Goal: Information Seeking & Learning: Check status

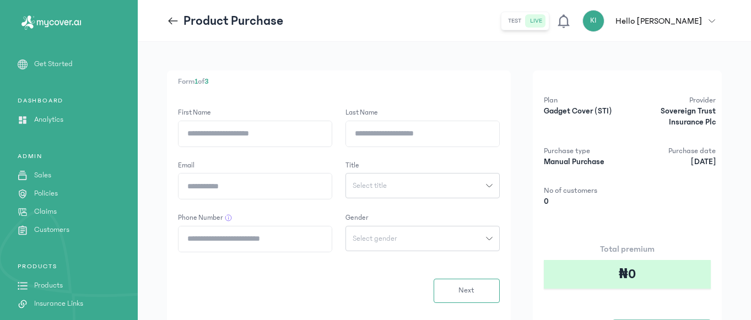
scroll to position [153, 0]
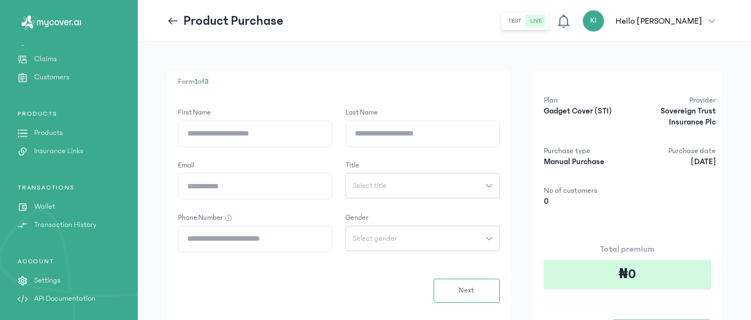
click at [59, 131] on p "Products" at bounding box center [48, 133] width 29 height 12
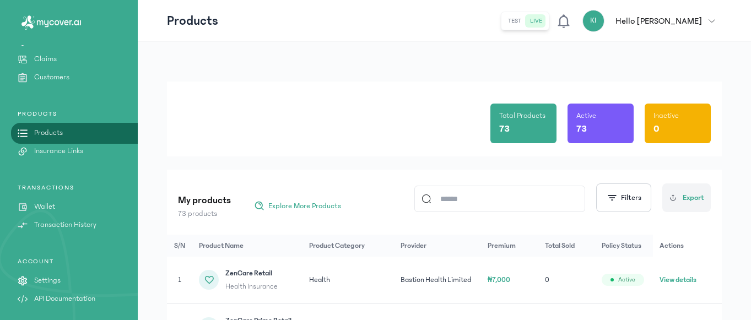
click at [462, 196] on input at bounding box center [505, 198] width 147 height 25
type input "**********"
click at [676, 282] on button "View details" at bounding box center [679, 279] width 37 height 11
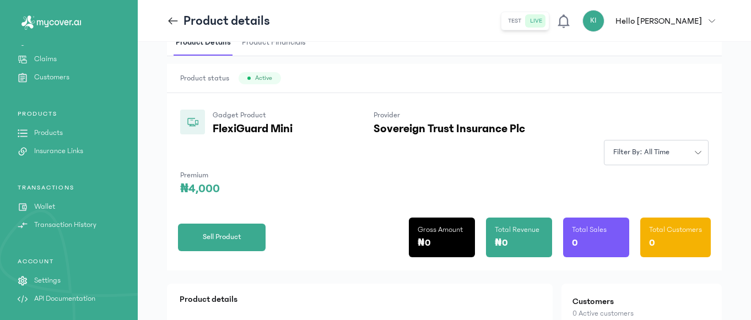
scroll to position [46, 0]
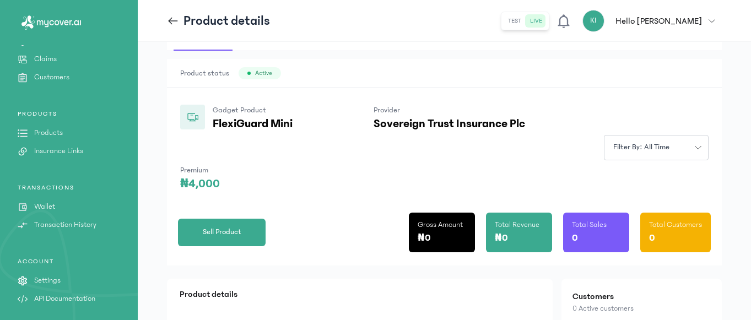
click at [46, 111] on p "PRODUCTS" at bounding box center [69, 114] width 138 height 9
click at [41, 137] on p "Products" at bounding box center [48, 133] width 29 height 12
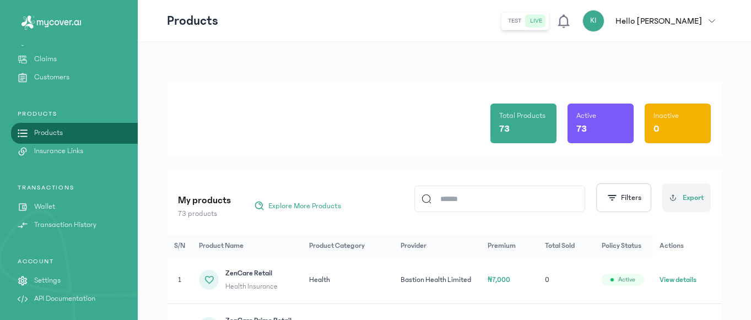
click at [478, 203] on input at bounding box center [505, 198] width 147 height 25
type input "**********"
drag, startPoint x: 693, startPoint y: 273, endPoint x: 686, endPoint y: 276, distance: 7.0
click at [686, 276] on td "View details" at bounding box center [688, 280] width 68 height 47
click at [686, 276] on button "View details" at bounding box center [679, 279] width 37 height 11
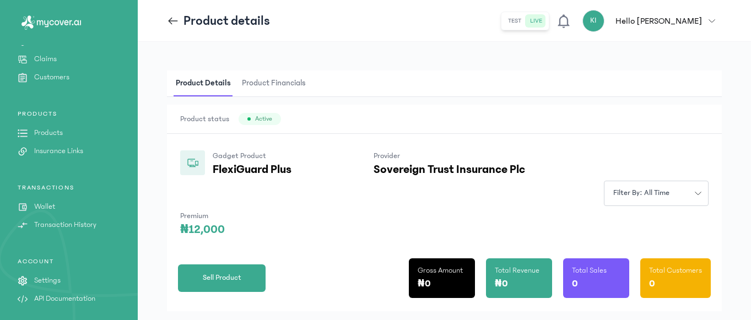
click at [60, 74] on p "Customers" at bounding box center [51, 78] width 35 height 12
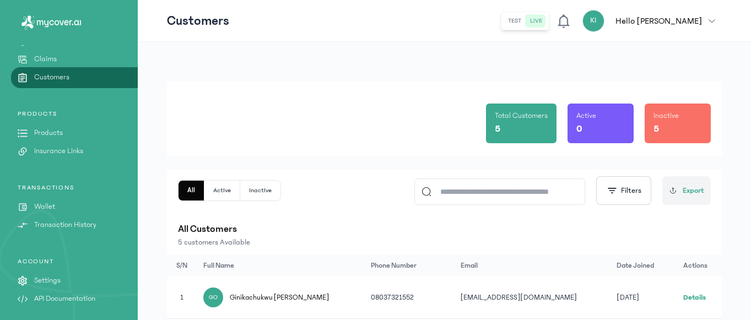
scroll to position [210, 0]
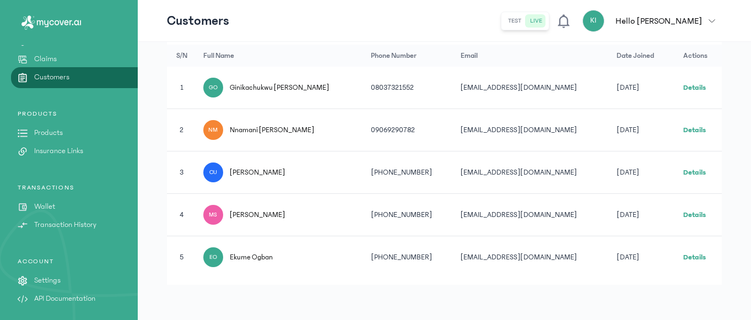
click at [688, 89] on link "Details" at bounding box center [694, 88] width 23 height 8
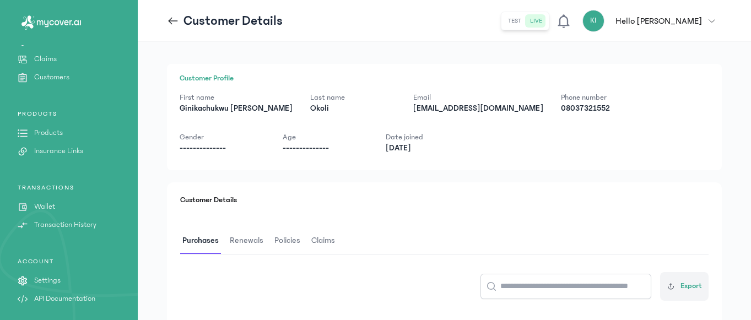
click at [323, 236] on span "Claims" at bounding box center [323, 241] width 28 height 26
click at [293, 242] on span "Policies" at bounding box center [287, 241] width 30 height 26
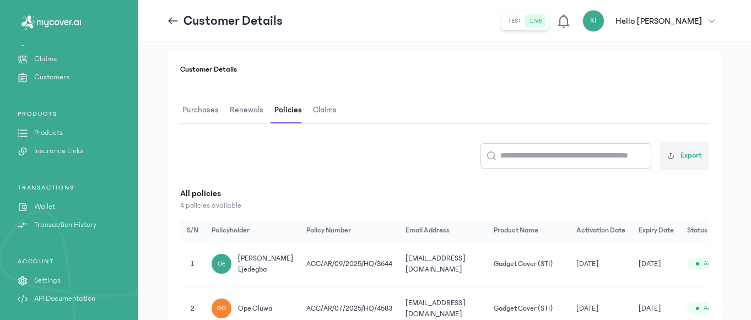
scroll to position [281, 0]
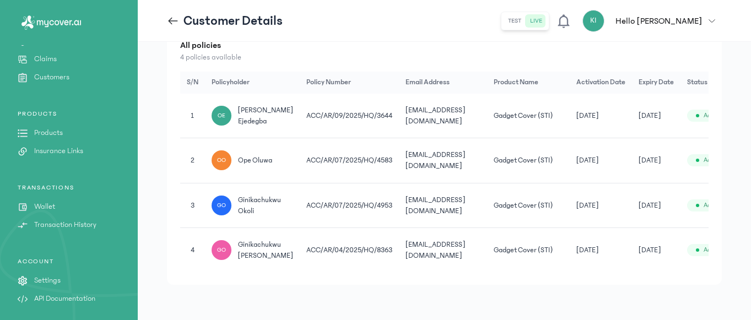
drag, startPoint x: 389, startPoint y: 261, endPoint x: 650, endPoint y: 126, distance: 294.3
click at [650, 126] on tbody "1 OE Onatere Ejedegba ACC/AR/09/2025/HQ/3644 [EMAIL_ADDRESS][DOMAIN_NAME] Gadge…" at bounding box center [477, 183] width 594 height 179
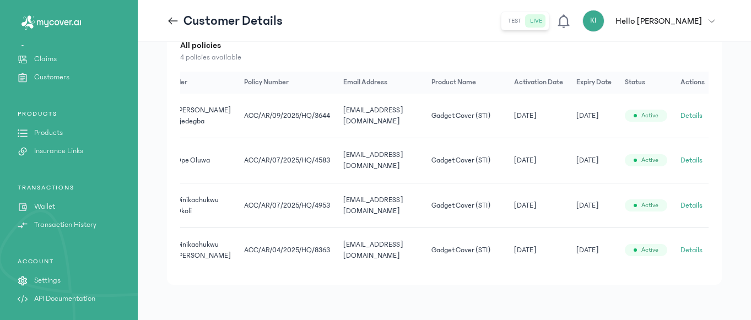
click at [42, 57] on p "Claims" at bounding box center [45, 59] width 23 height 12
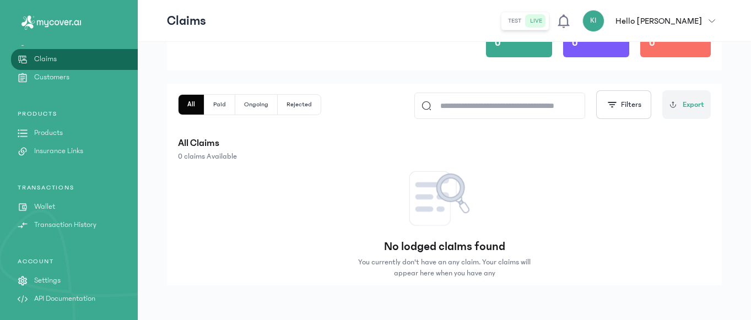
scroll to position [110, 0]
click at [34, 79] on p "Customers" at bounding box center [51, 78] width 35 height 12
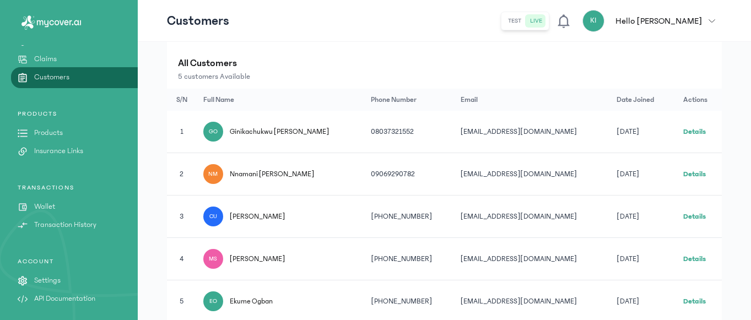
scroll to position [210, 0]
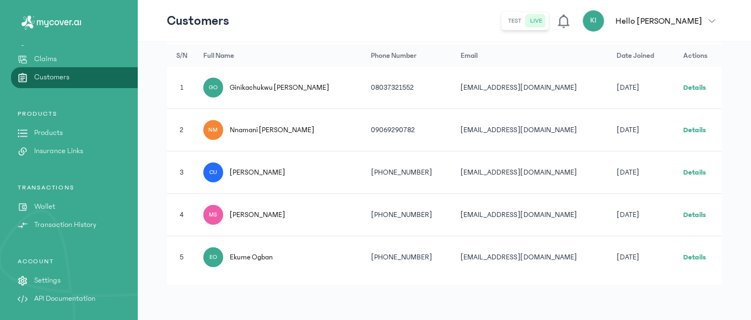
click at [690, 87] on link "Details" at bounding box center [694, 88] width 23 height 8
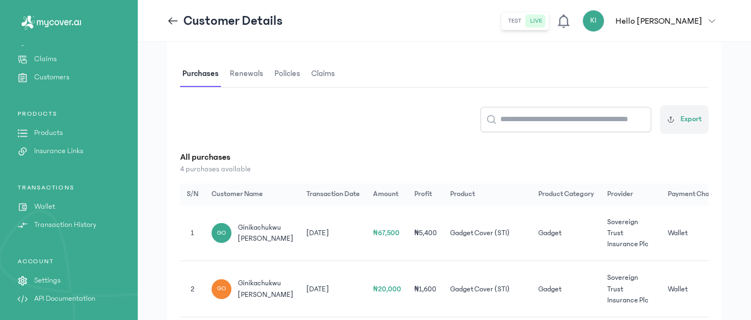
scroll to position [151, 0]
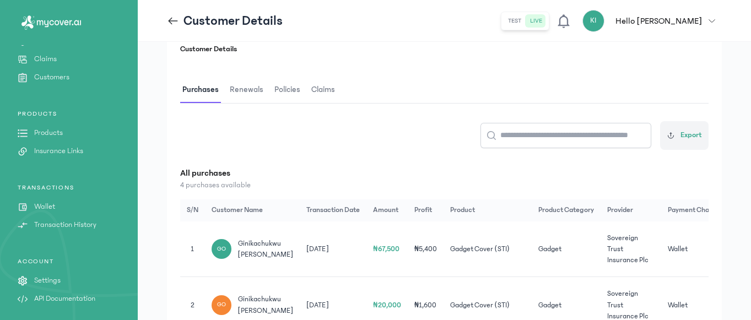
click at [282, 85] on span "Policies" at bounding box center [287, 90] width 30 height 26
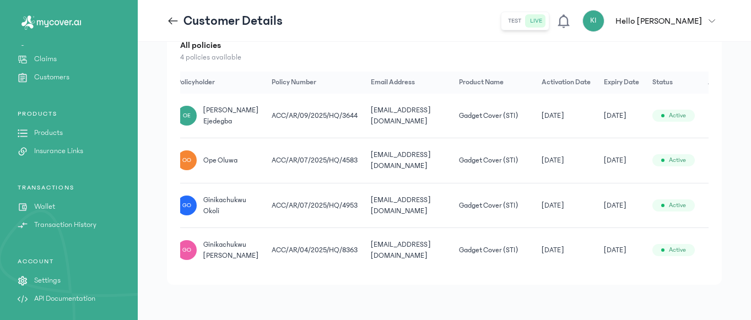
scroll to position [0, 62]
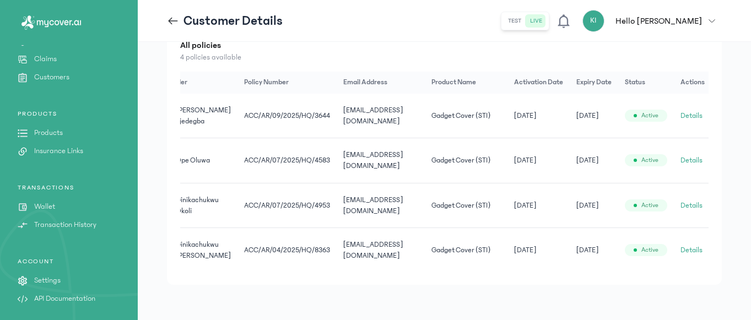
click at [691, 112] on button "Details" at bounding box center [692, 115] width 22 height 11
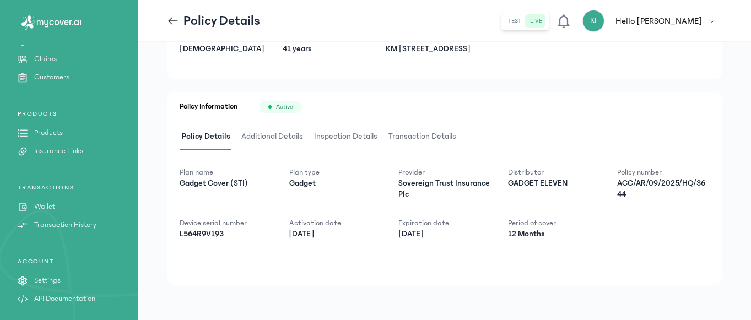
scroll to position [101, 0]
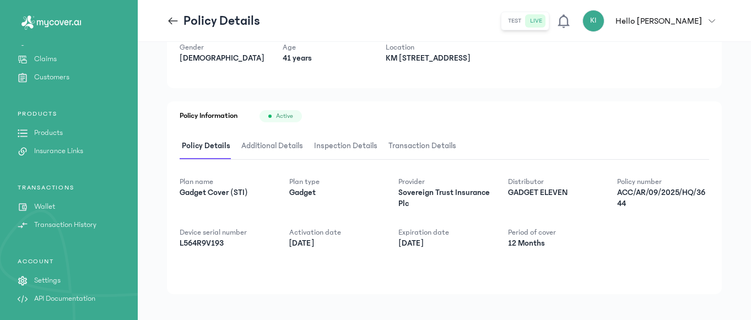
click at [288, 148] on span "Additional Details" at bounding box center [272, 146] width 66 height 26
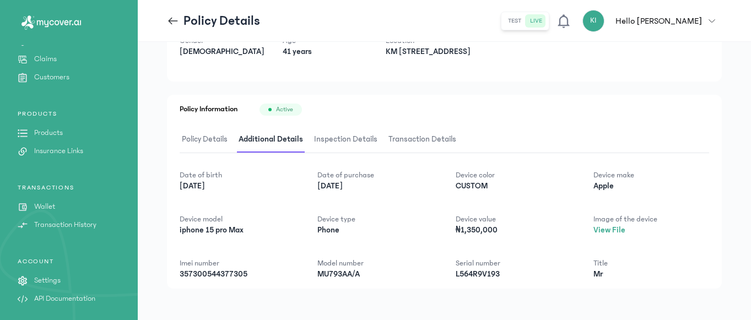
scroll to position [112, 0]
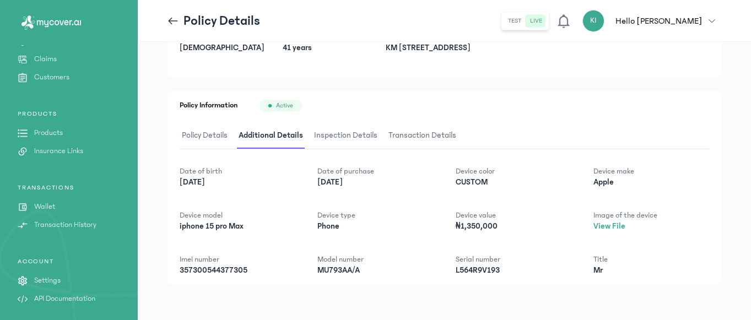
click at [351, 137] on span "Inspection Details" at bounding box center [346, 136] width 68 height 26
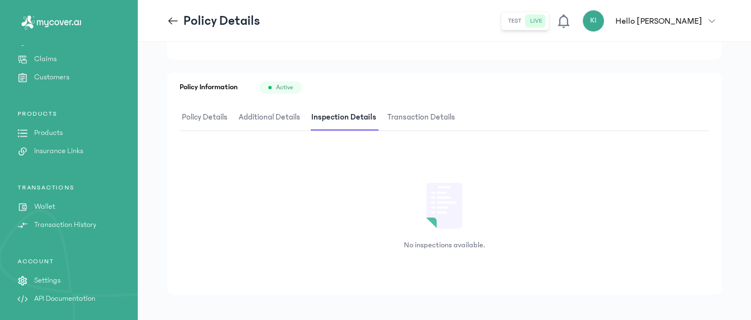
scroll to position [140, 0]
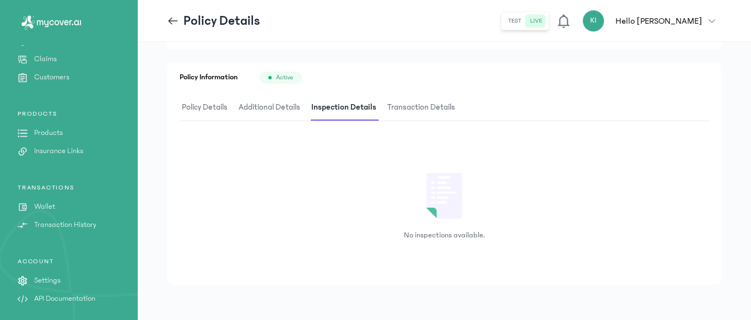
click at [423, 105] on span "Transaction Details" at bounding box center [421, 108] width 72 height 26
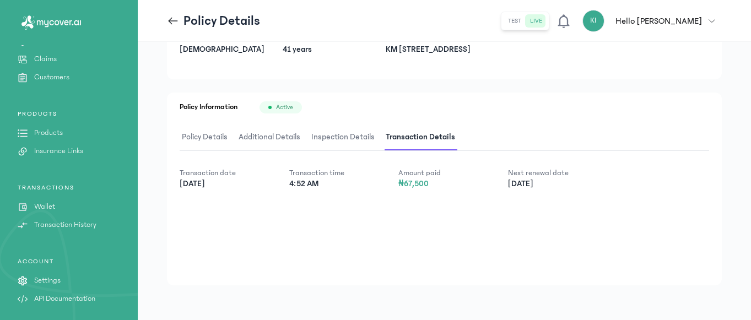
scroll to position [111, 0]
click at [61, 224] on p "Transaction History" at bounding box center [65, 225] width 62 height 12
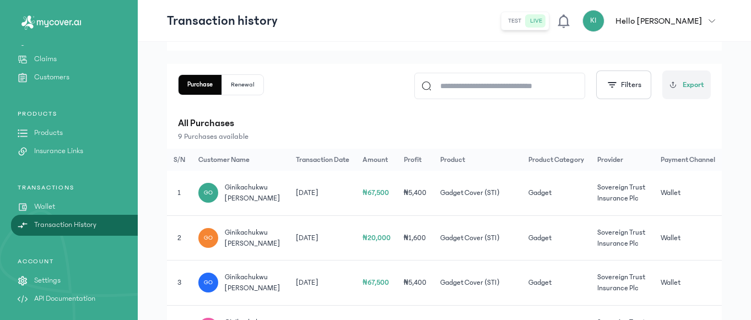
scroll to position [92, 0]
click at [50, 134] on p "Products" at bounding box center [48, 133] width 29 height 12
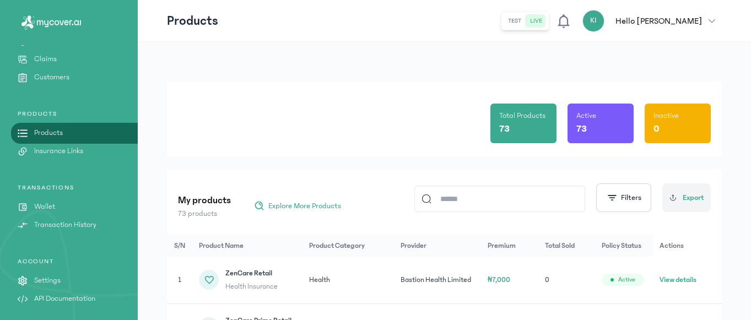
click at [55, 77] on p "Customers" at bounding box center [51, 78] width 35 height 12
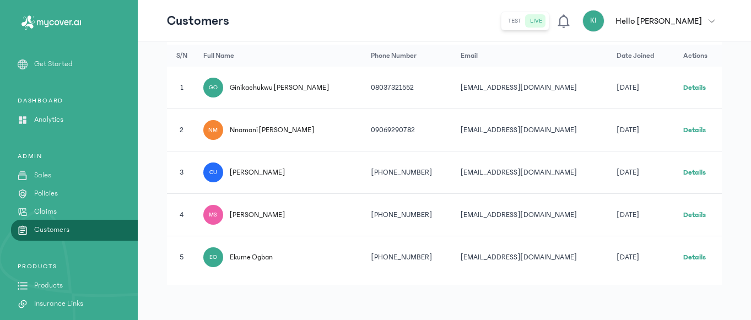
click at [53, 191] on p "Policies" at bounding box center [46, 194] width 24 height 12
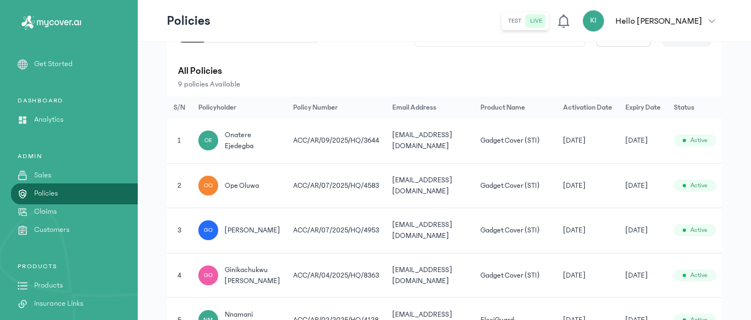
scroll to position [0, 41]
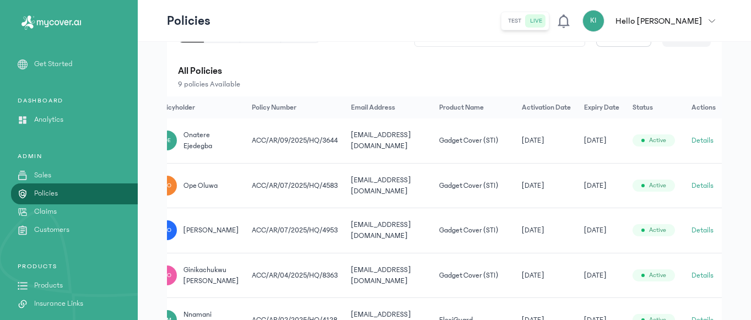
click at [702, 141] on button "Details" at bounding box center [703, 140] width 22 height 11
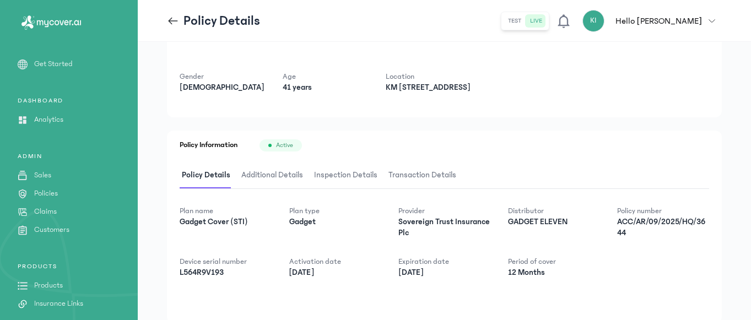
scroll to position [111, 0]
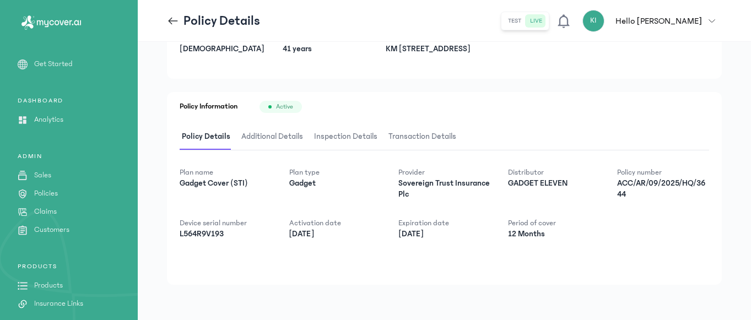
click at [172, 19] on icon at bounding box center [173, 21] width 12 height 12
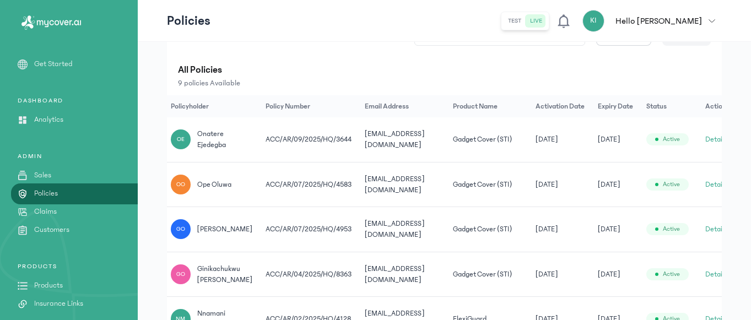
scroll to position [0, 41]
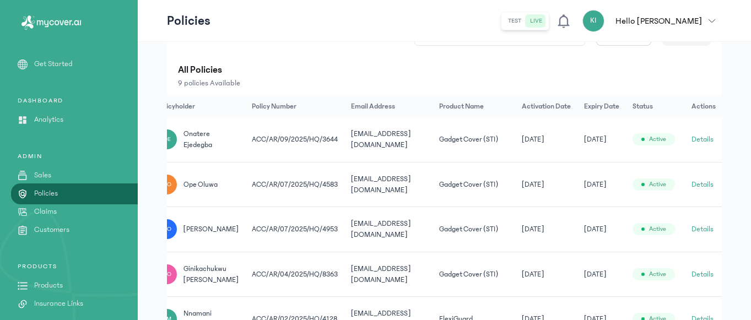
click at [703, 181] on button "Details" at bounding box center [703, 184] width 22 height 11
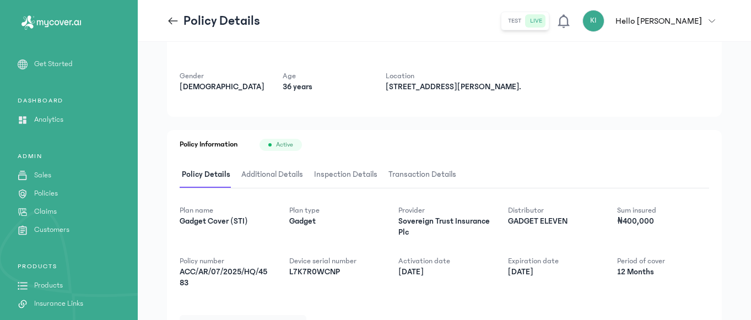
scroll to position [184, 0]
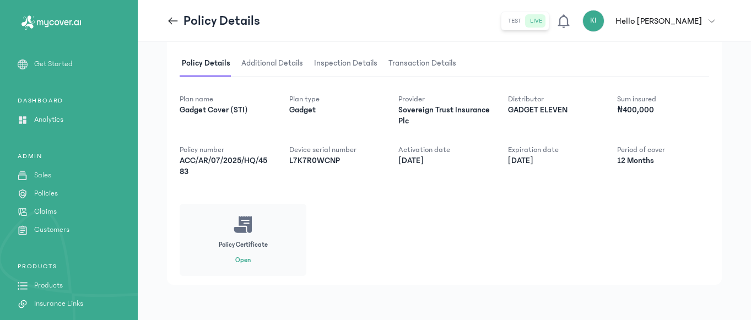
click at [243, 263] on button "Open" at bounding box center [242, 260] width 15 height 9
